Goal: Transaction & Acquisition: Purchase product/service

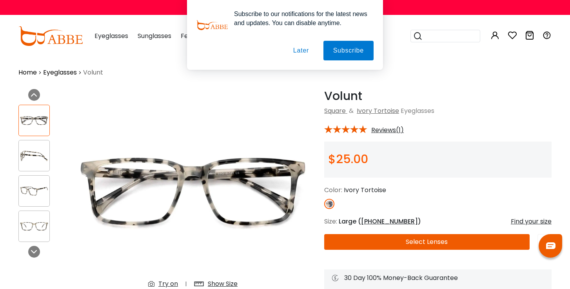
click at [299, 48] on button "Later" at bounding box center [300, 51] width 35 height 20
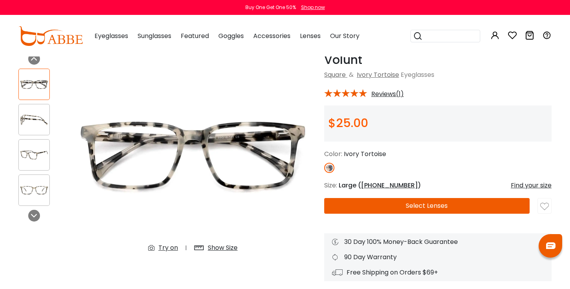
scroll to position [38, 0]
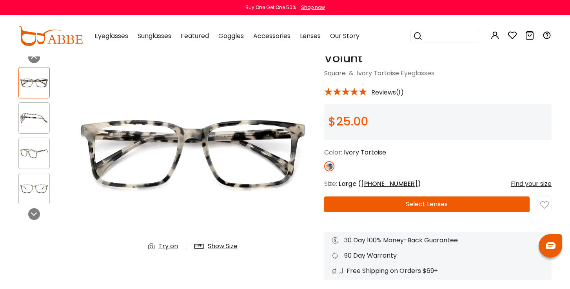
click at [397, 203] on button "Select Lenses" at bounding box center [426, 204] width 205 height 16
click at [167, 247] on div "Try on" at bounding box center [168, 245] width 20 height 9
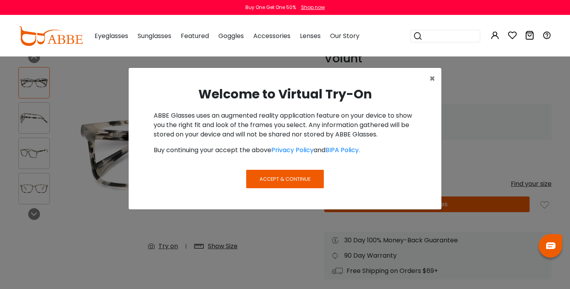
click at [286, 175] on span "Accept & Continue" at bounding box center [284, 178] width 51 height 7
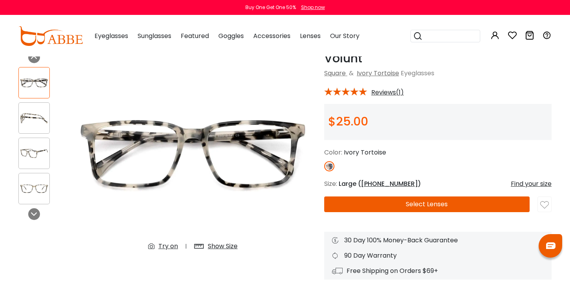
click at [31, 118] on img at bounding box center [34, 117] width 31 height 15
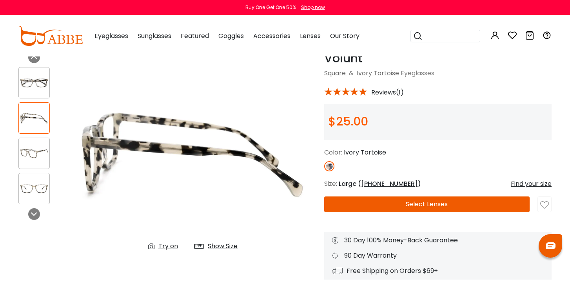
click at [36, 156] on img at bounding box center [34, 153] width 31 height 15
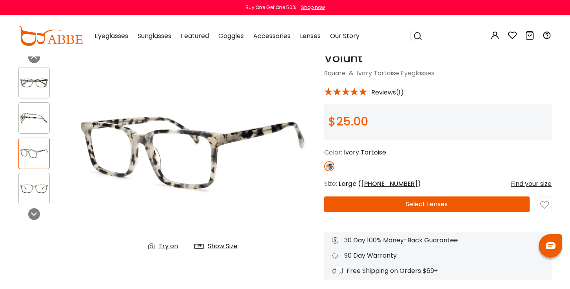
click at [33, 183] on img at bounding box center [34, 188] width 31 height 15
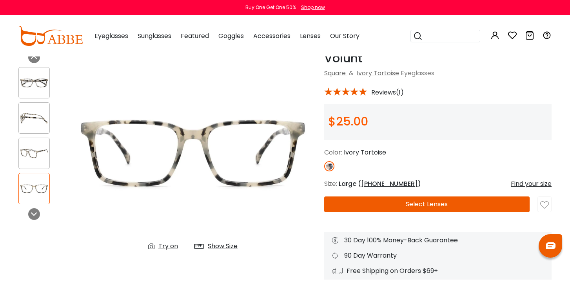
click at [39, 78] on img at bounding box center [34, 82] width 31 height 15
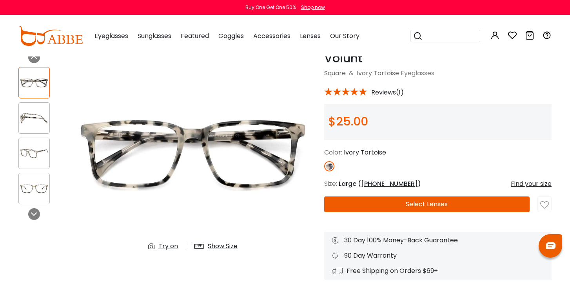
click at [30, 126] on div at bounding box center [33, 117] width 31 height 31
click at [32, 159] on img at bounding box center [34, 153] width 31 height 15
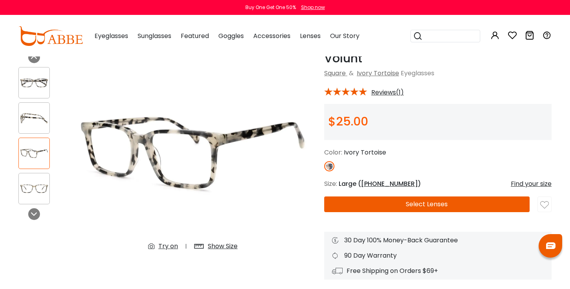
click at [36, 185] on img at bounding box center [34, 188] width 31 height 15
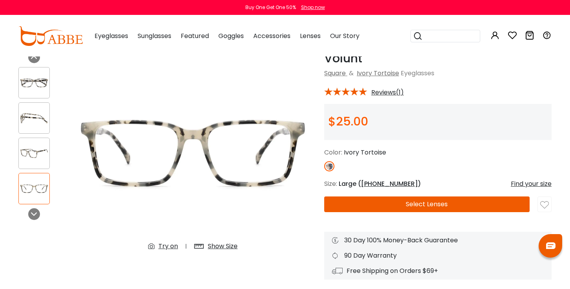
click at [39, 110] on img at bounding box center [34, 117] width 31 height 15
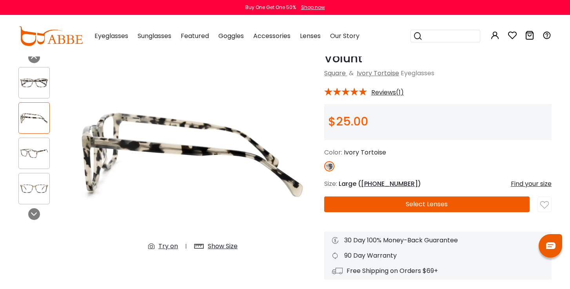
click at [37, 83] on img at bounding box center [34, 82] width 31 height 15
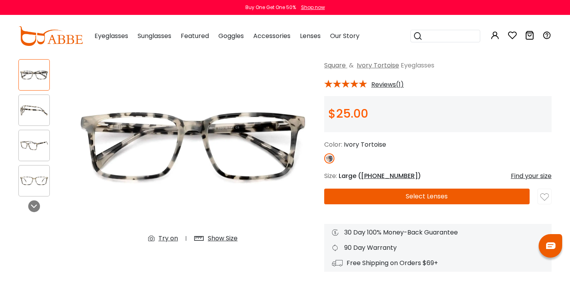
scroll to position [50, 0]
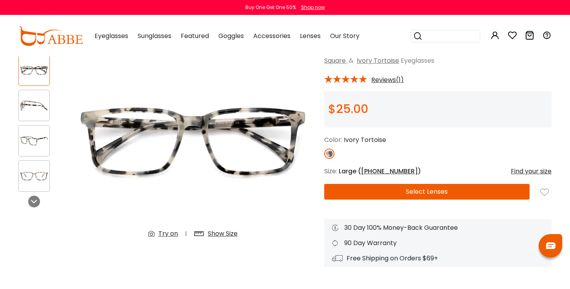
click at [167, 233] on div "Try on" at bounding box center [168, 233] width 20 height 9
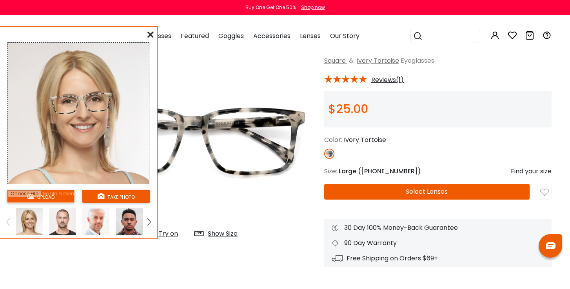
click at [113, 197] on button "take photo" at bounding box center [115, 196] width 67 height 13
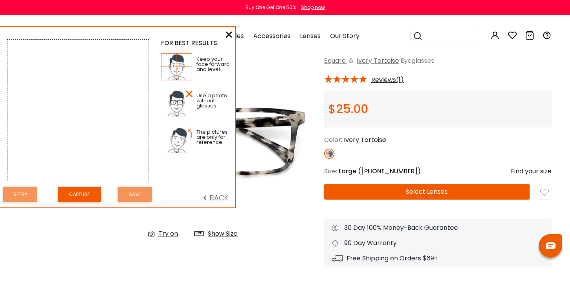
click at [83, 195] on button "Capture" at bounding box center [79, 194] width 43 height 15
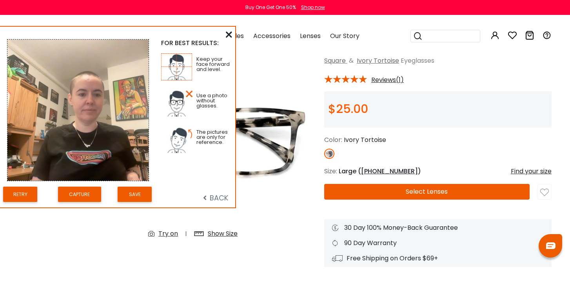
click at [135, 194] on button "Save" at bounding box center [135, 194] width 34 height 15
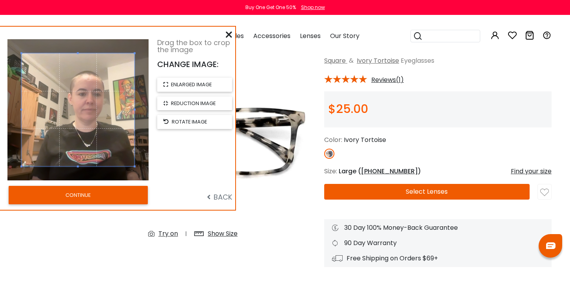
click at [95, 193] on button "CONTINUE" at bounding box center [78, 195] width 139 height 18
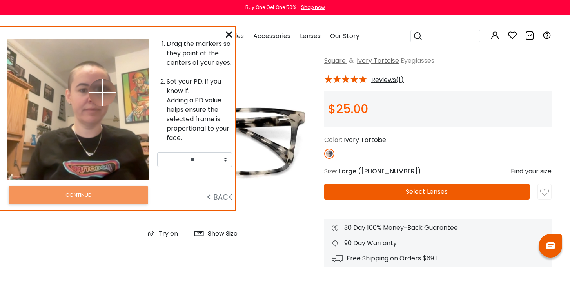
drag, startPoint x: 91, startPoint y: 87, endPoint x: 102, endPoint y: 92, distance: 12.8
click at [102, 92] on img at bounding box center [102, 92] width 27 height 27
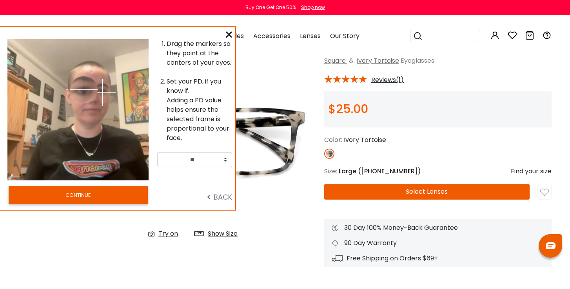
drag, startPoint x: 51, startPoint y: 86, endPoint x: 84, endPoint y: 89, distance: 33.1
click at [84, 89] on img at bounding box center [83, 89] width 27 height 27
click at [84, 91] on img at bounding box center [83, 90] width 27 height 27
click at [84, 92] on img at bounding box center [83, 92] width 27 height 27
click at [74, 195] on button "CONTINUE" at bounding box center [78, 195] width 139 height 18
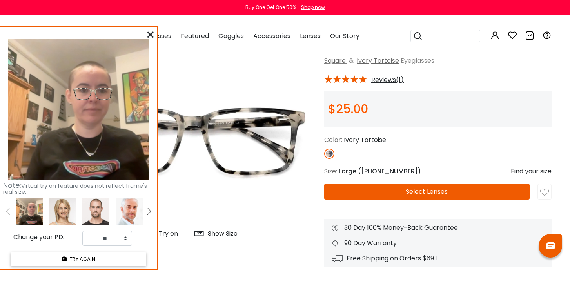
click at [76, 261] on button "TRY AGAIN" at bounding box center [79, 259] width 136 height 14
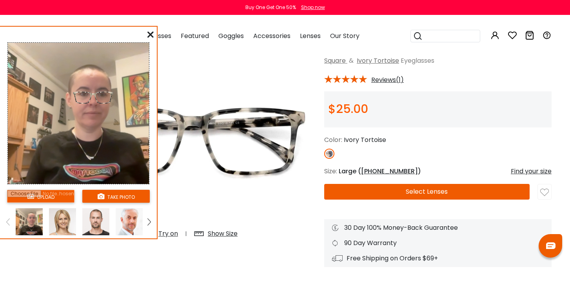
click at [43, 198] on input "file" at bounding box center [40, 196] width 67 height 13
click at [109, 195] on button "take photo" at bounding box center [115, 196] width 67 height 13
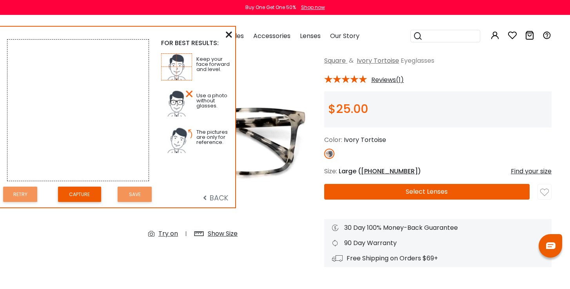
click at [81, 193] on button "Capture" at bounding box center [79, 194] width 43 height 15
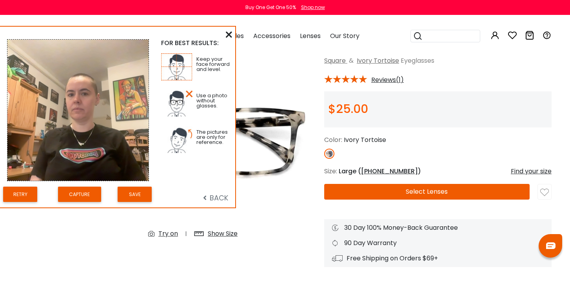
click at [225, 33] on div "FOR BEST RESULTS: Keep your face forward and level. Use a photo without glasses…" at bounding box center [117, 117] width 235 height 181
click at [230, 34] on icon at bounding box center [229, 34] width 6 height 6
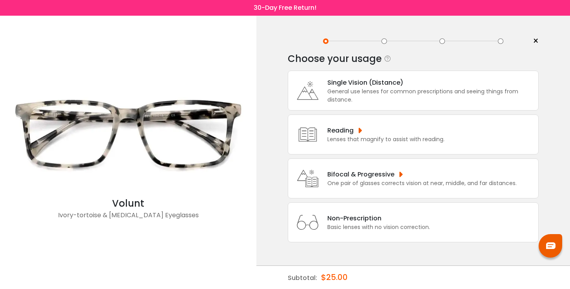
click at [369, 179] on div "Bifocal & Progressive" at bounding box center [421, 174] width 189 height 10
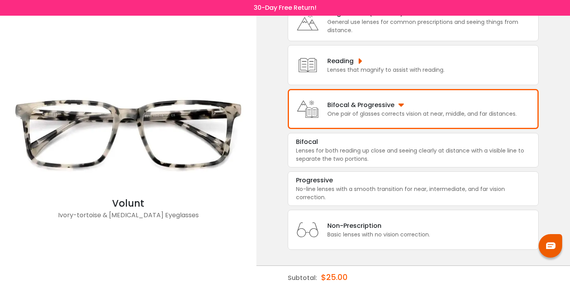
scroll to position [80, 0]
click at [366, 185] on div "No-line lenses with a smooth transition for near, intermediate, and far vision …" at bounding box center [413, 193] width 234 height 16
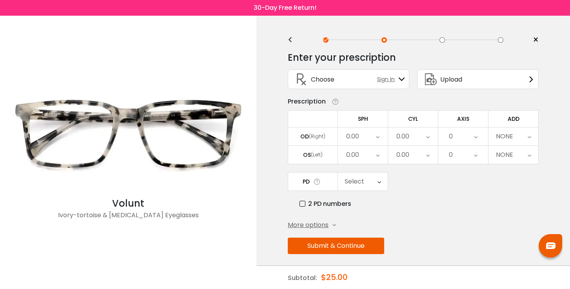
scroll to position [0, 0]
